Goal: Check status

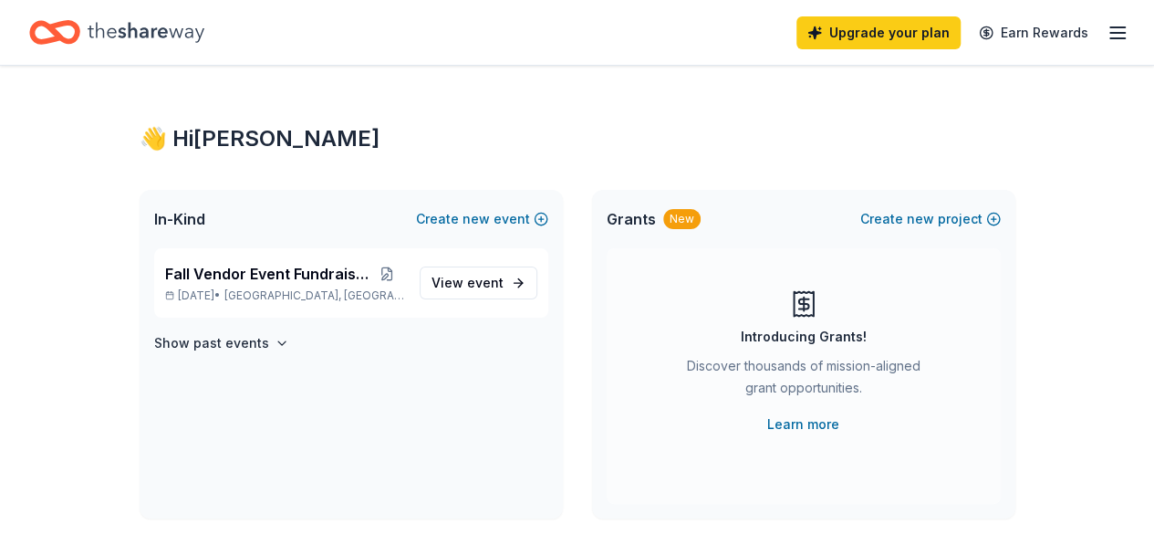
click at [452, 283] on span "View event" at bounding box center [467, 283] width 72 height 22
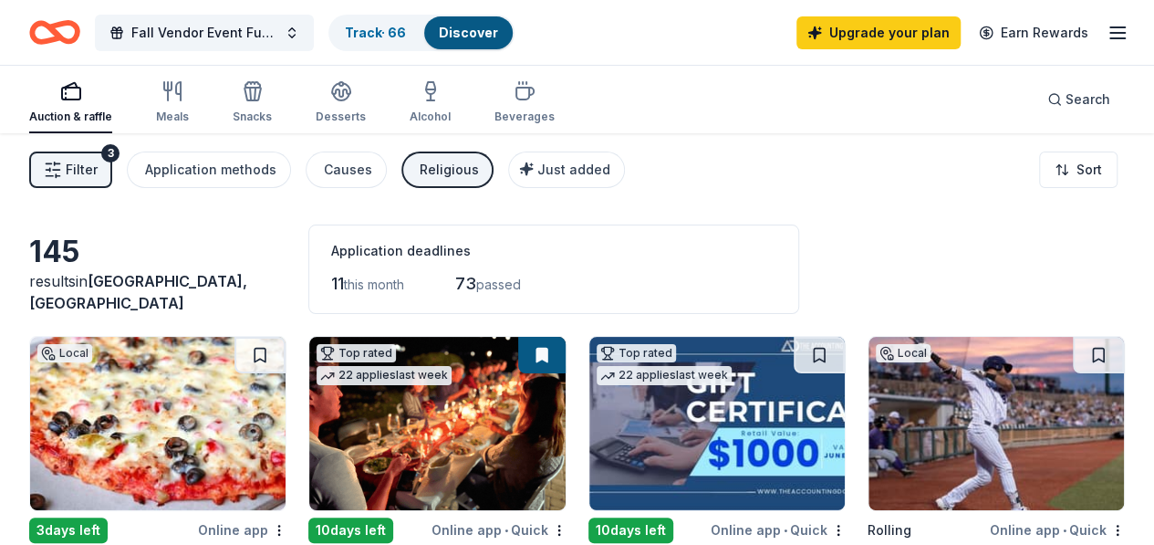
click at [405, 32] on link "Track · 66" at bounding box center [375, 33] width 61 height 16
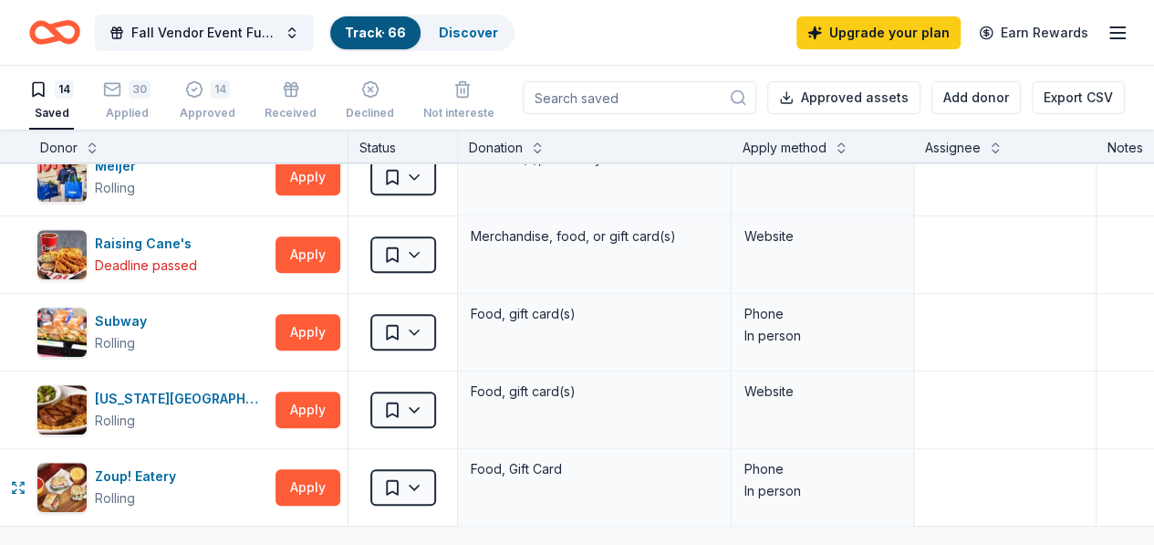
scroll to position [365, 0]
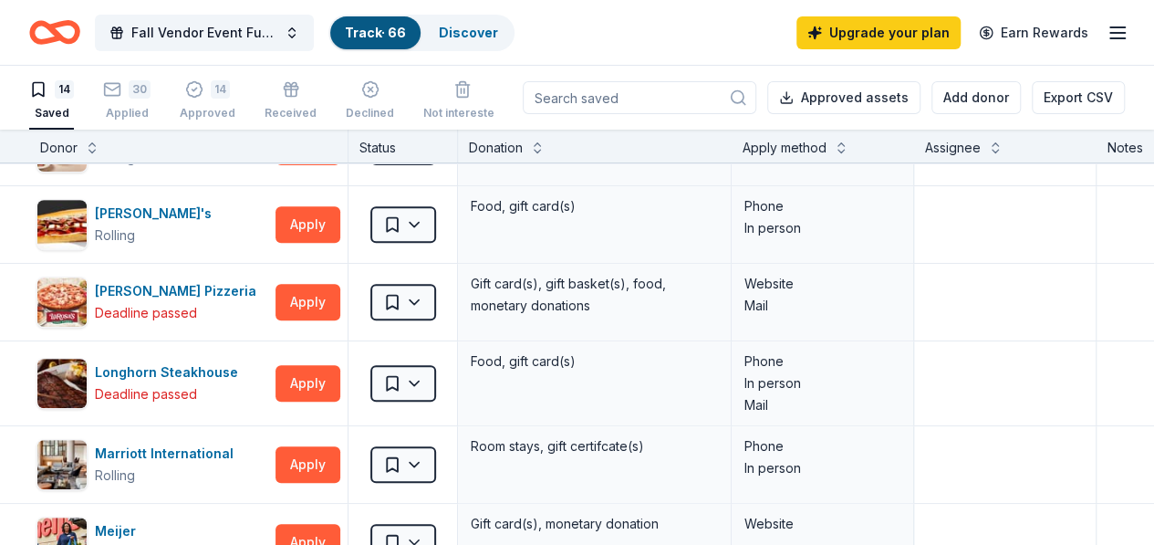
click at [148, 111] on div "Applied" at bounding box center [126, 113] width 47 height 15
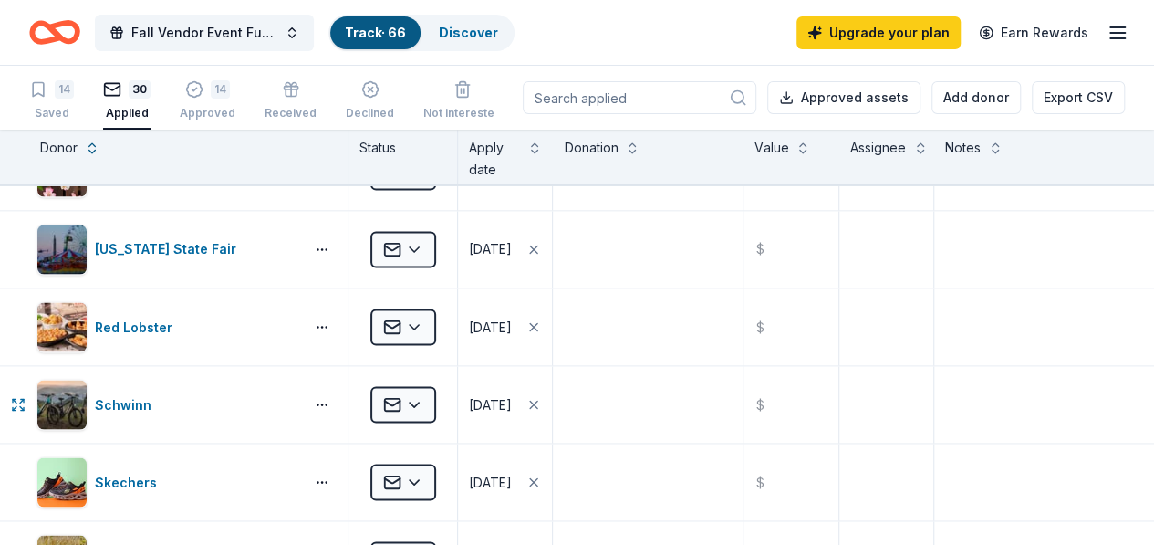
scroll to position [1481, 0]
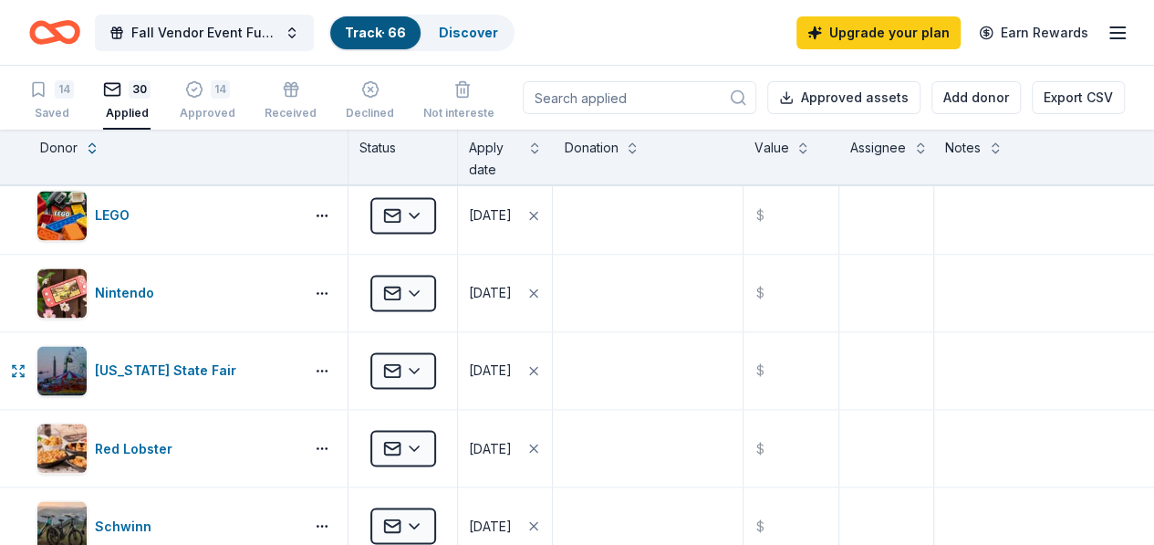
click at [164, 368] on div "[US_STATE] State Fair" at bounding box center [169, 370] width 149 height 22
